Goal: Information Seeking & Learning: Check status

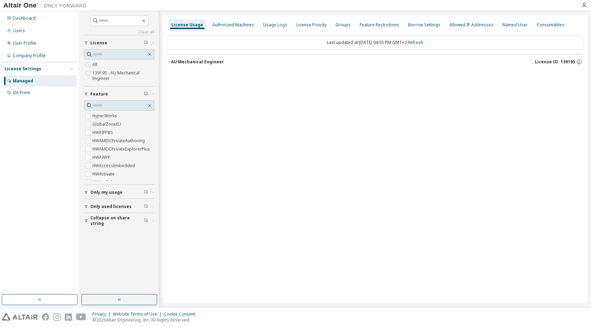
click at [170, 63] on icon "button" at bounding box center [169, 62] width 4 height 4
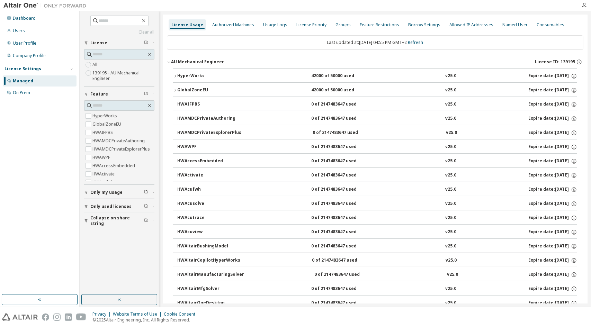
click at [173, 75] on icon "button" at bounding box center [175, 76] width 4 height 4
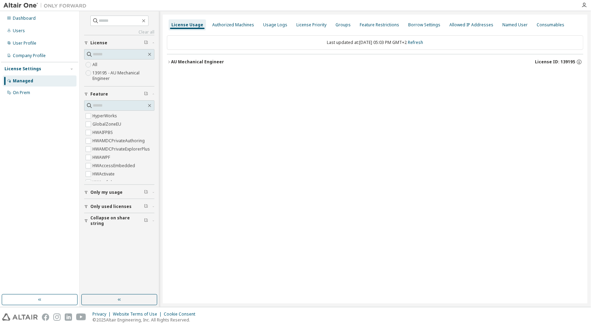
click at [168, 65] on button "AU Mechanical Engineer License ID: 139195" at bounding box center [375, 61] width 417 height 15
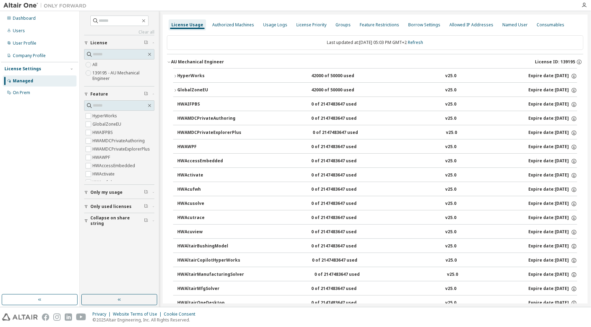
click at [175, 77] on icon "button" at bounding box center [175, 76] width 4 height 4
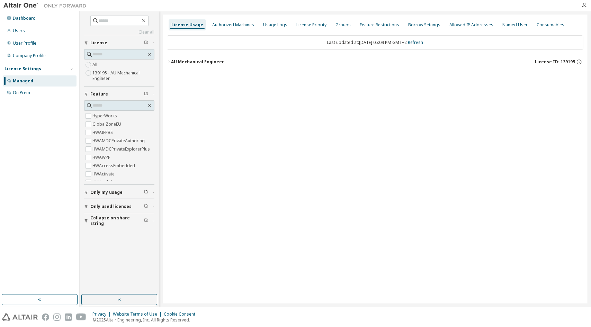
click at [175, 61] on div "AU Mechanical Engineer" at bounding box center [197, 62] width 53 height 6
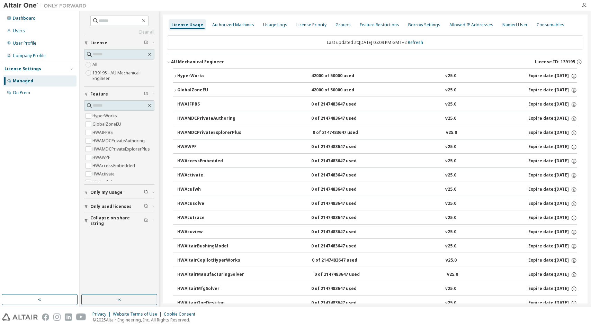
click at [176, 75] on icon "button" at bounding box center [175, 76] width 4 height 4
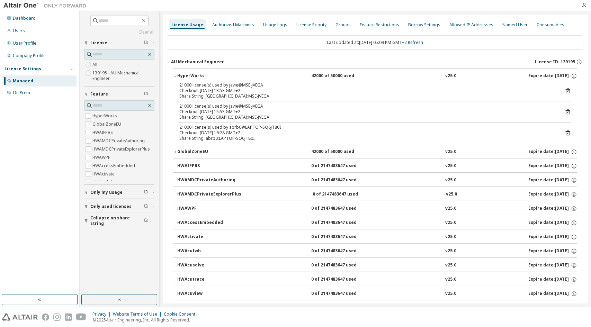
click at [565, 133] on icon at bounding box center [568, 133] width 6 height 6
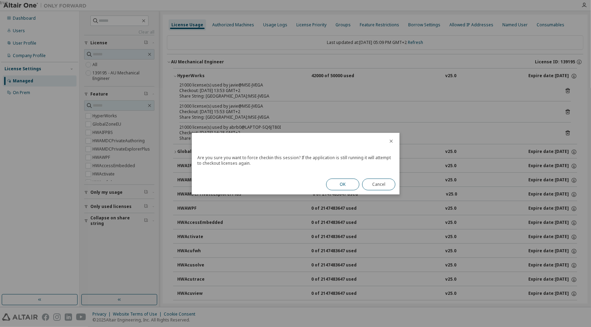
click at [341, 189] on button "OK" at bounding box center [342, 185] width 33 height 12
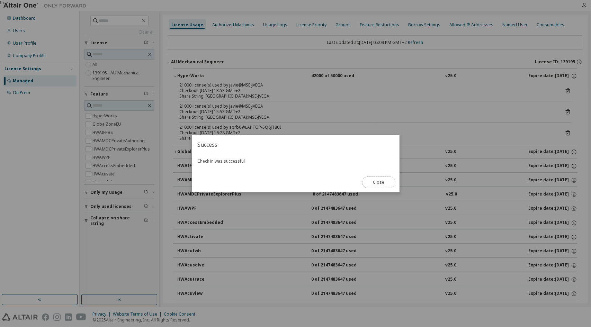
click at [374, 183] on button "Close" at bounding box center [378, 183] width 33 height 12
